Goal: Task Accomplishment & Management: Complete application form

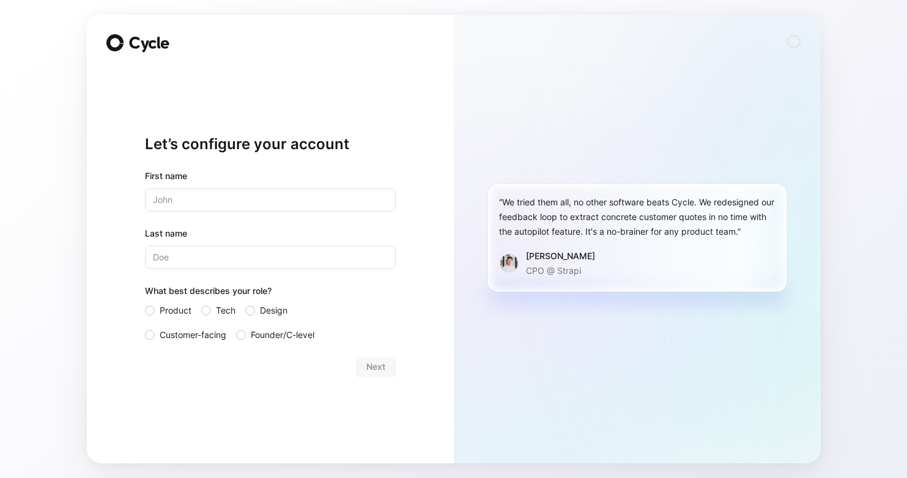
click at [257, 191] on input "text" at bounding box center [270, 199] width 251 height 23
click at [255, 199] on input "text" at bounding box center [270, 199] width 251 height 23
type input "U"
type input "Yakoub"
click at [237, 273] on div "First name [PERSON_NAME] Last name What best describes your role? Product Tech …" at bounding box center [270, 256] width 251 height 174
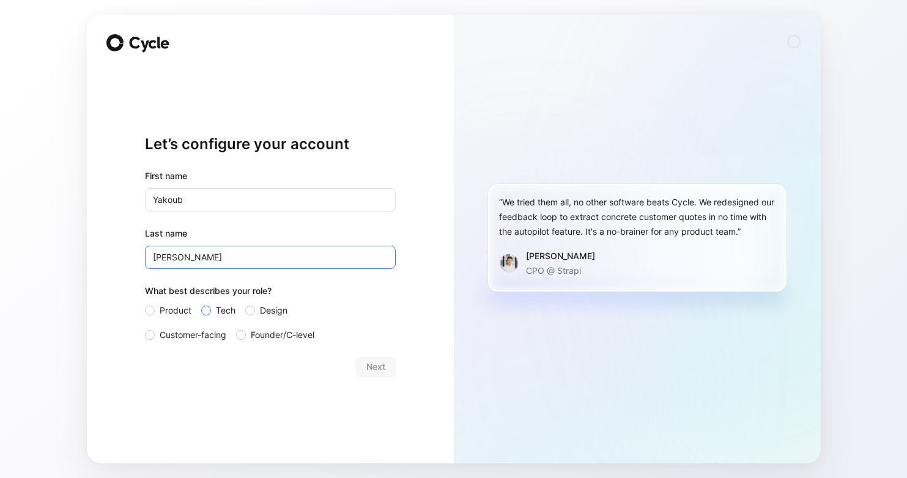
type input "[PERSON_NAME]"
click at [210, 306] on label "Tech" at bounding box center [218, 310] width 34 height 15
click at [201, 303] on input "Tech" at bounding box center [201, 303] width 0 height 0
click at [374, 372] on button "Next" at bounding box center [376, 367] width 40 height 20
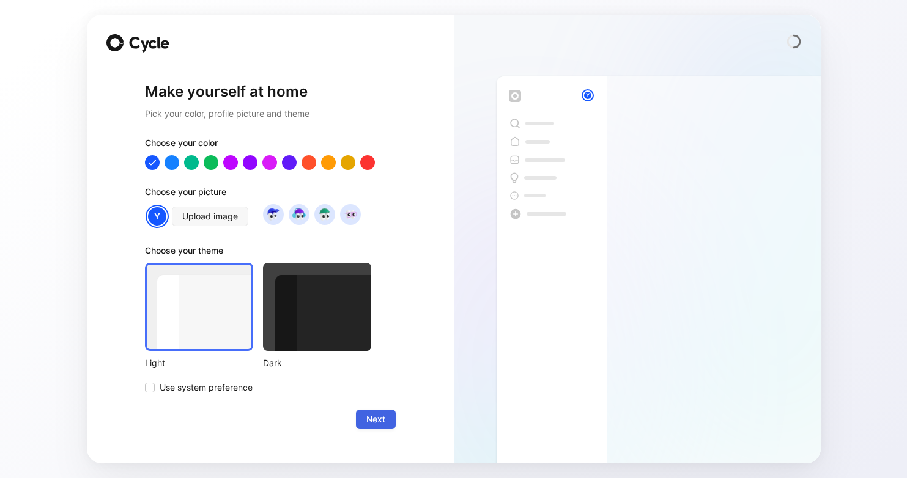
click at [371, 418] on span "Next" at bounding box center [375, 419] width 19 height 15
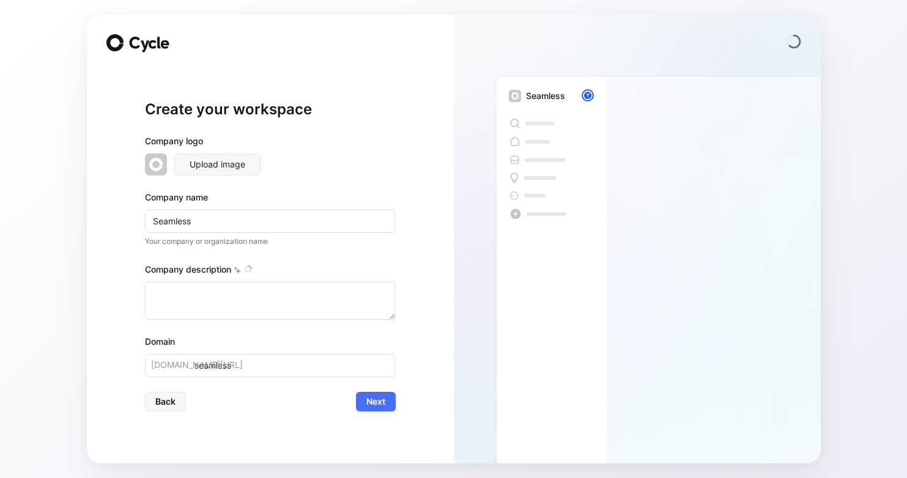
type textarea "Seamless Distribution Systems AB is a fintech and software development company …"
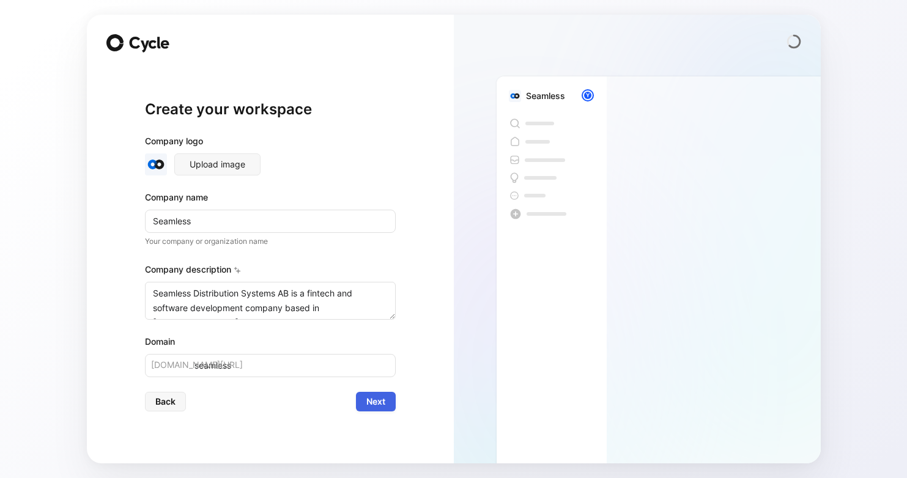
click at [379, 402] on span "Next" at bounding box center [375, 401] width 19 height 15
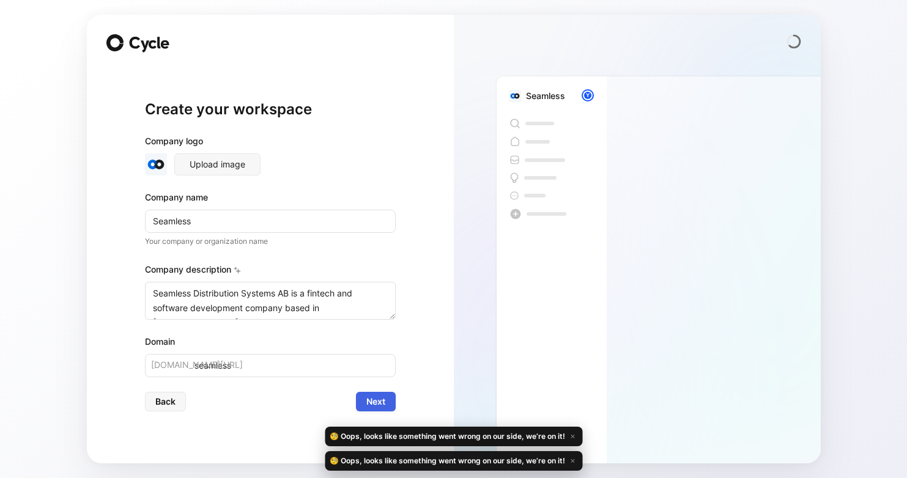
click at [379, 402] on span "Next" at bounding box center [375, 401] width 19 height 15
click at [279, 216] on input "Seamless" at bounding box center [270, 221] width 251 height 23
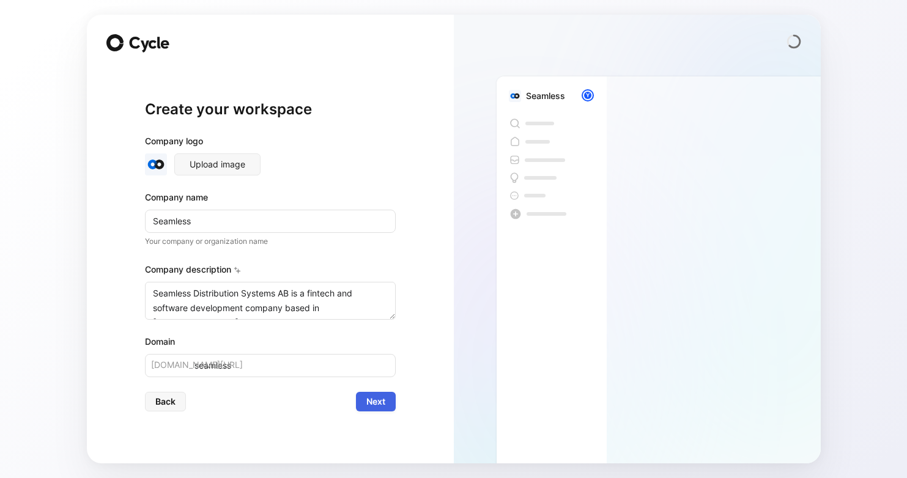
click at [378, 397] on span "Next" at bounding box center [375, 401] width 19 height 15
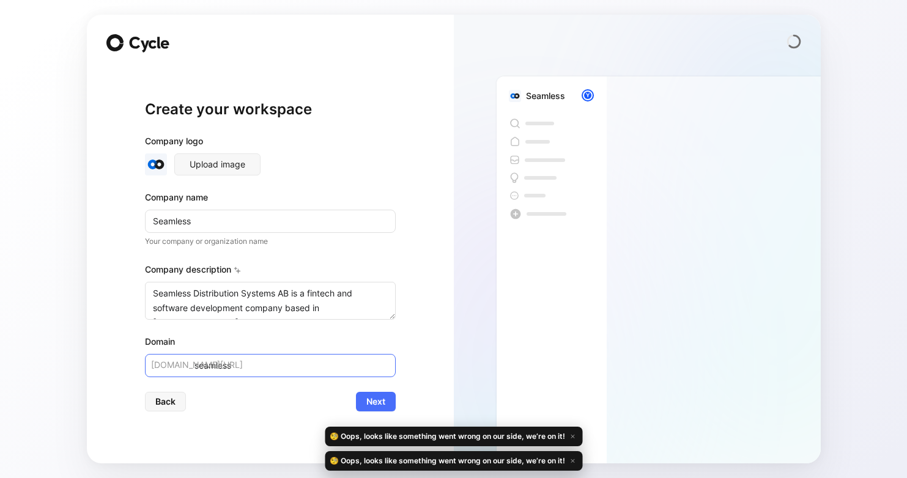
click at [294, 357] on input "seamless" at bounding box center [270, 365] width 251 height 23
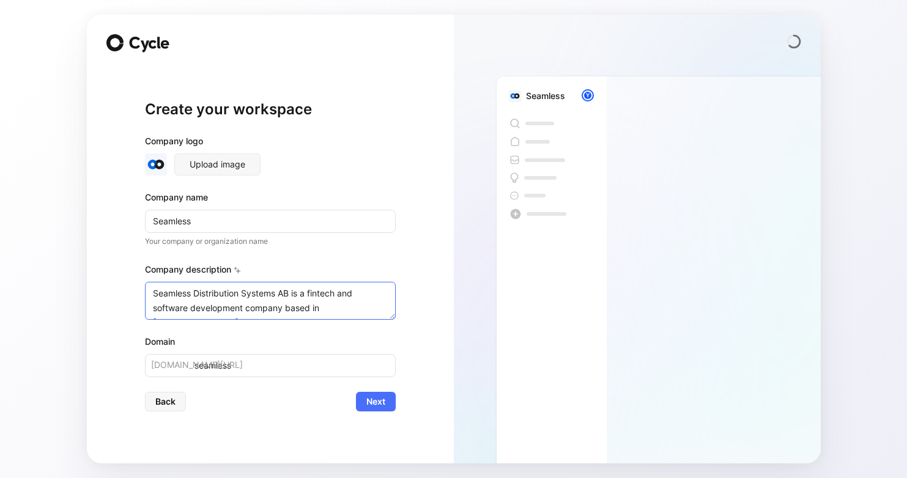
click at [245, 311] on textarea "Seamless Distribution Systems AB is a fintech and software development company …" at bounding box center [270, 301] width 251 height 38
click at [174, 404] on span "Back" at bounding box center [165, 401] width 20 height 15
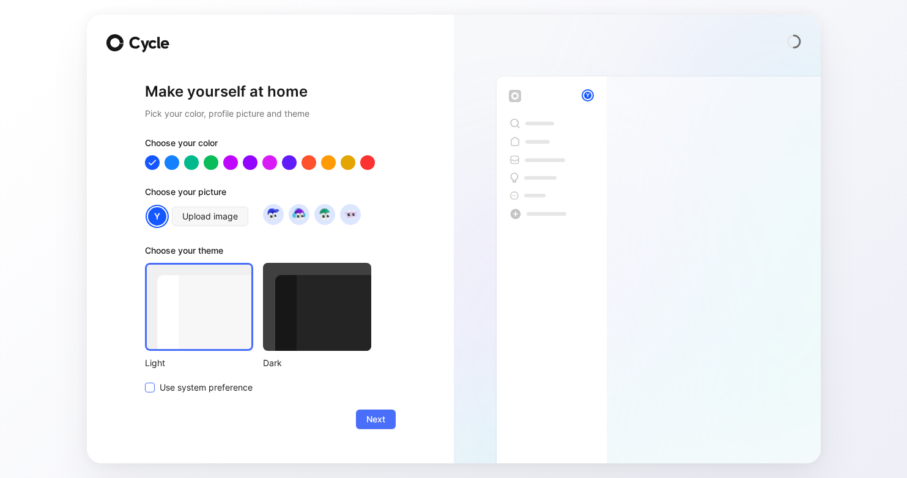
click at [155, 391] on label "Use system preference" at bounding box center [258, 387] width 226 height 15
click at [145, 380] on input "Use system preference" at bounding box center [145, 380] width 0 height 0
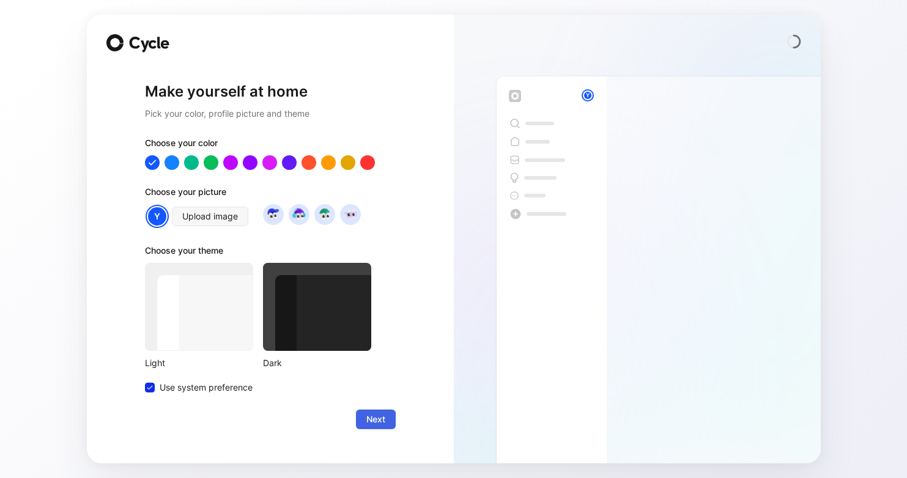
click at [383, 418] on span "Next" at bounding box center [375, 419] width 19 height 15
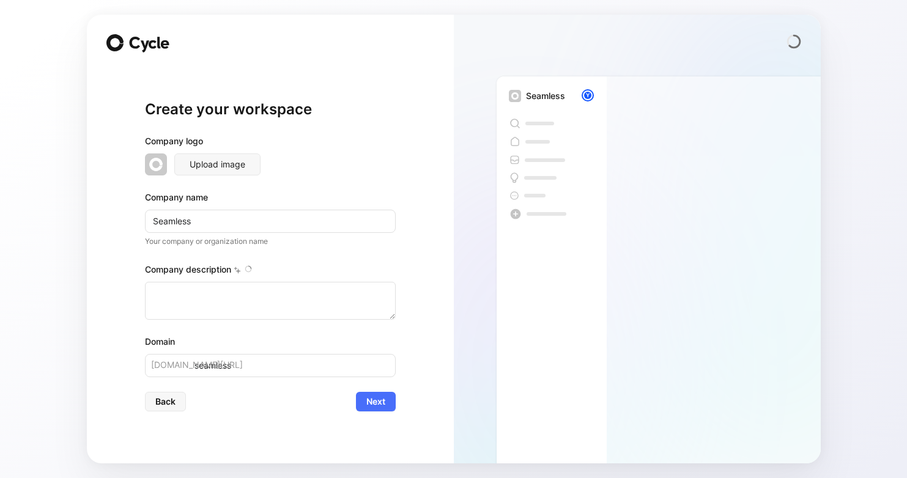
type textarea "Seamless Distribution Systems AB is a fintech and software development company …"
click at [383, 416] on div "Create your workspace Company logo Upload image Company name Seamless Your comp…" at bounding box center [270, 255] width 251 height 377
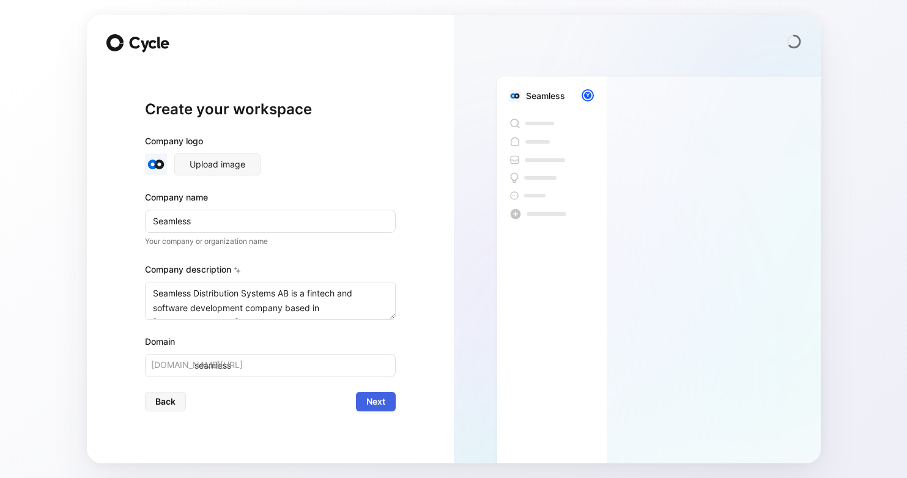
click at [377, 396] on span "Next" at bounding box center [375, 401] width 19 height 15
click at [385, 395] on span "Next" at bounding box center [375, 401] width 19 height 15
